Goal: Information Seeking & Learning: Learn about a topic

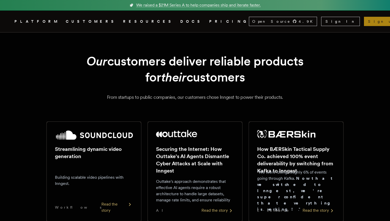
click at [370, 23] on link "Sign up →" at bounding box center [386, 21] width 44 height 9
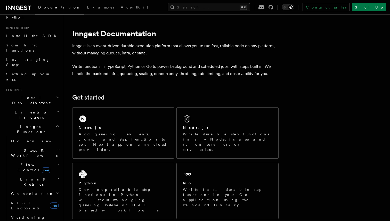
scroll to position [39, 0]
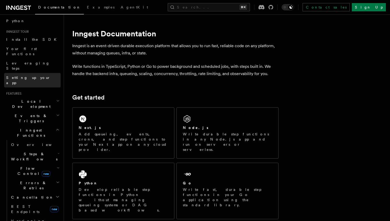
click at [24, 73] on link "Setting up your app" at bounding box center [32, 80] width 56 height 14
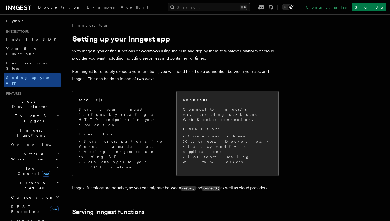
click at [213, 104] on div "connect() Connect to Inngest's servers using out-bound WebSocket connection. Id…" at bounding box center [227, 130] width 89 height 67
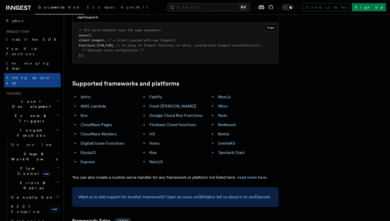
scroll to position [263, 0]
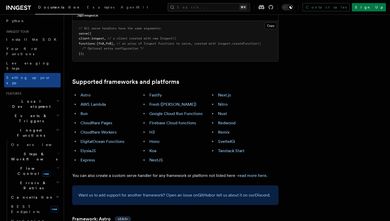
click at [160, 156] on li "NestJS" at bounding box center [179, 159] width 62 height 7
click at [158, 157] on link "NestJS" at bounding box center [156, 159] width 14 height 5
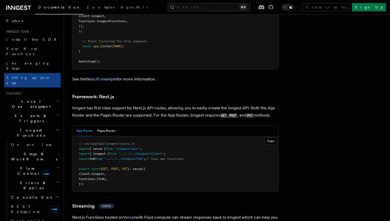
scroll to position [3308, 0]
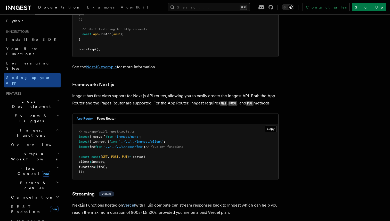
click at [112, 64] on link "NestJS example" at bounding box center [101, 66] width 31 height 5
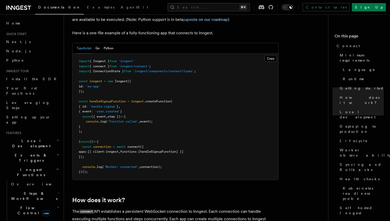
scroll to position [355, 0]
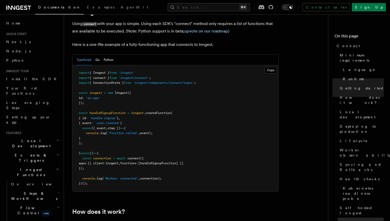
click at [364, 220] on span "Migrating from serve" at bounding box center [361, 225] width 44 height 10
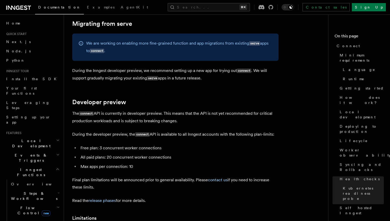
scroll to position [2872, 0]
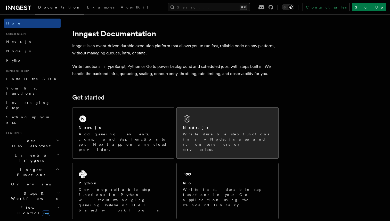
click at [222, 127] on div "Node.js" at bounding box center [227, 127] width 89 height 5
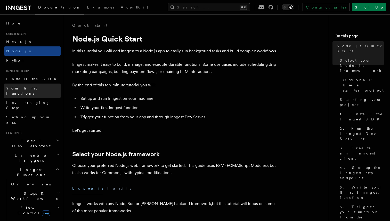
click at [31, 86] on span "Your first Functions" at bounding box center [21, 90] width 31 height 9
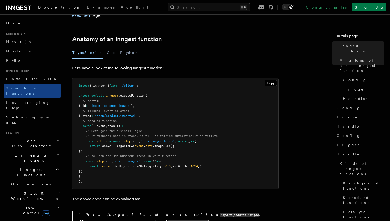
scroll to position [79, 0]
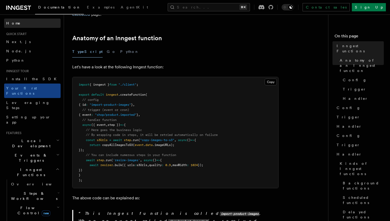
click at [19, 24] on link "Home" at bounding box center [32, 23] width 56 height 9
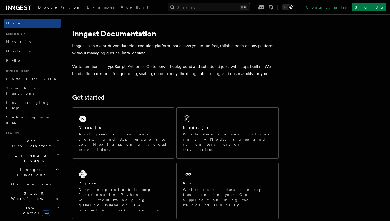
click at [146, 65] on p "Write functions in TypeScript, Python or Go to power background and scheduled j…" at bounding box center [175, 70] width 206 height 14
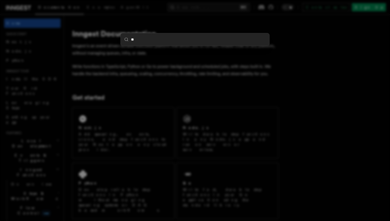
type input "***"
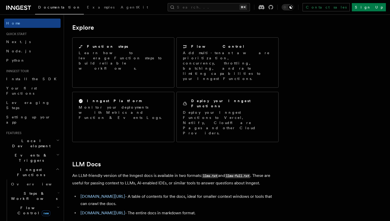
scroll to position [411, 0]
